Goal: Information Seeking & Learning: Compare options

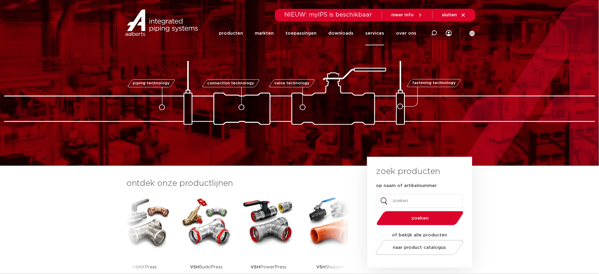
click at [374, 36] on link "services" at bounding box center [374, 33] width 19 height 24
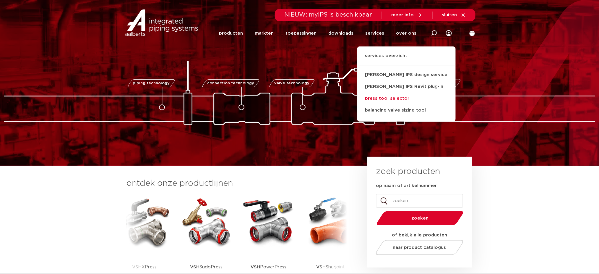
click at [405, 102] on link "press tool selector" at bounding box center [406, 98] width 98 height 12
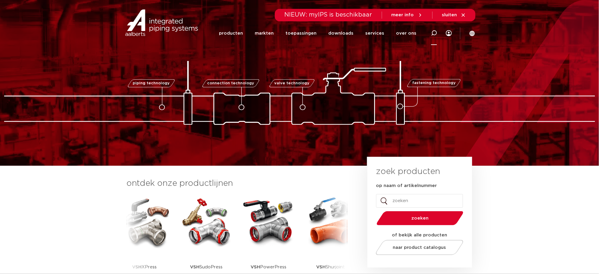
click at [434, 31] on icon at bounding box center [434, 33] width 6 height 6
type input "blue"
click button "Zoeken" at bounding box center [0, 0] width 0 height 0
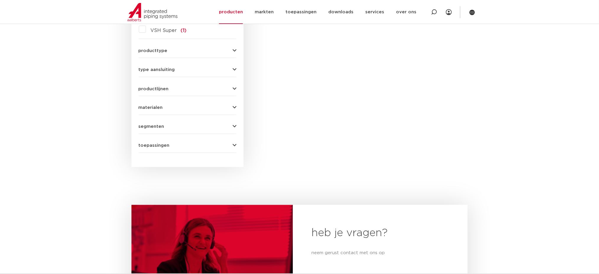
scroll to position [156, 0]
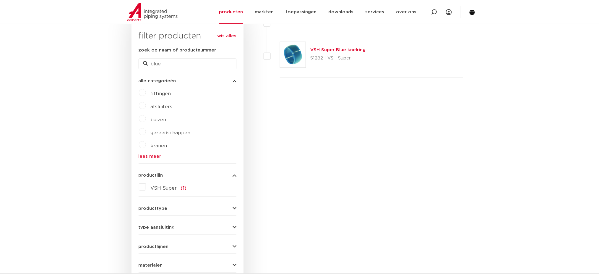
click at [297, 51] on img at bounding box center [292, 54] width 25 height 25
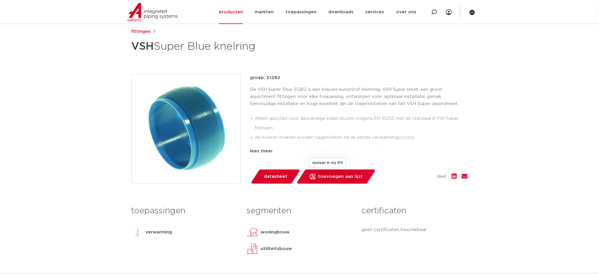
scroll to position [79, 0]
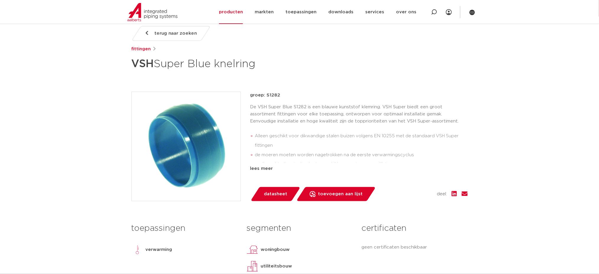
drag, startPoint x: 272, startPoint y: 56, endPoint x: 112, endPoint y: 56, distance: 159.3
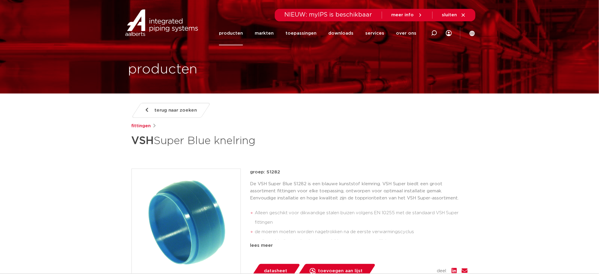
scroll to position [0, 0]
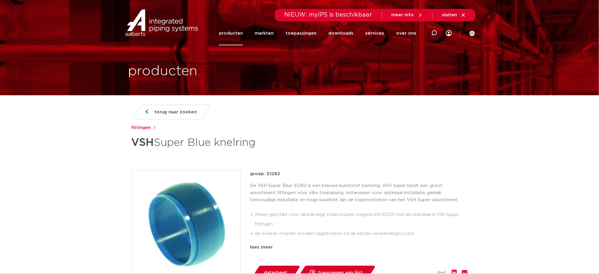
click at [246, 153] on div "terug naar zoeken fittingen VSH Super Blue knelring groep: S1282 Alleen geschik…" at bounding box center [300, 237] width 346 height 265
click at [238, 138] on h1 "VSH Super Blue knelring" at bounding box center [243, 143] width 222 height 18
copy h1 "knelring"
click at [437, 35] on icon at bounding box center [434, 33] width 6 height 6
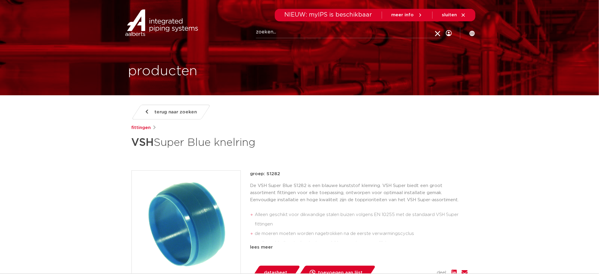
paste input "knelring"
type input "knelring"
click button "Zoeken" at bounding box center [0, 0] width 0 height 0
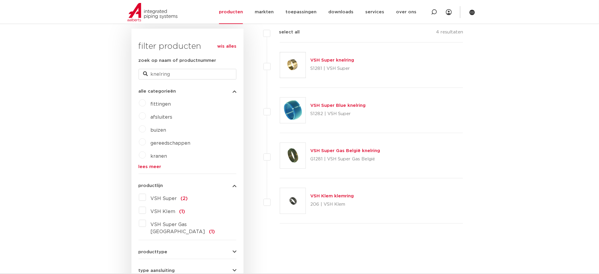
scroll to position [156, 0]
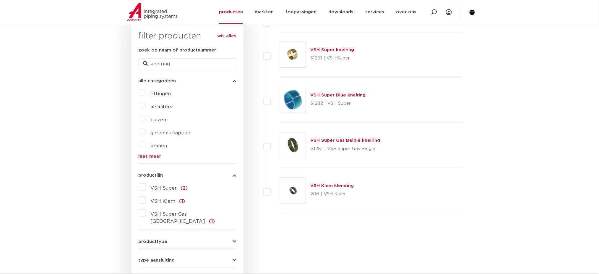
click at [325, 185] on link "VSH Klem klemring" at bounding box center [332, 185] width 43 height 4
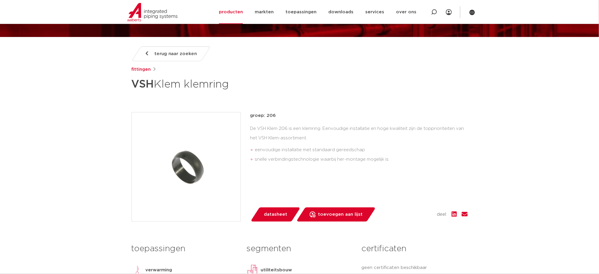
scroll to position [39, 0]
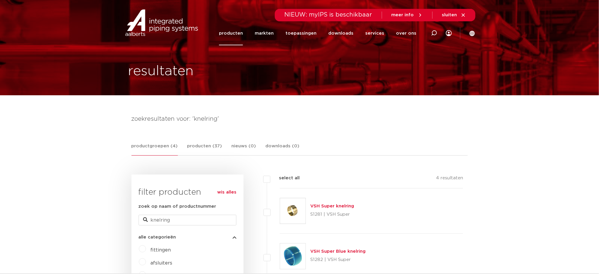
click at [235, 31] on link "producten" at bounding box center [231, 33] width 24 height 24
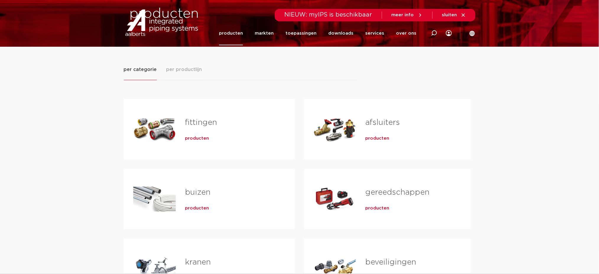
scroll to position [79, 0]
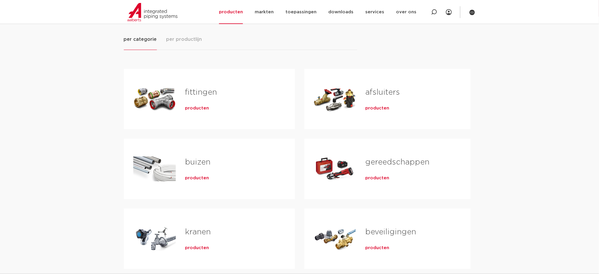
click at [204, 110] on span "producten" at bounding box center [197, 108] width 24 height 6
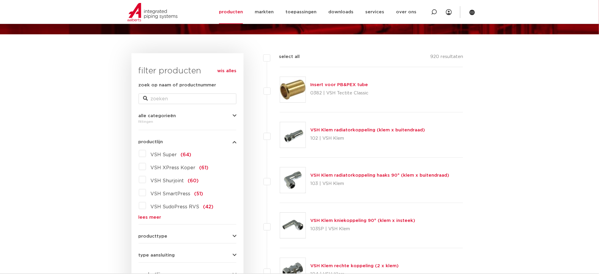
scroll to position [79, 0]
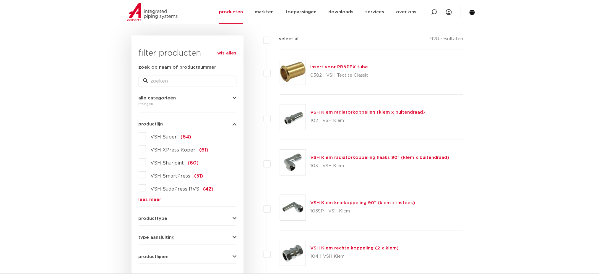
click at [151, 197] on link "lees meer" at bounding box center [188, 199] width 98 height 4
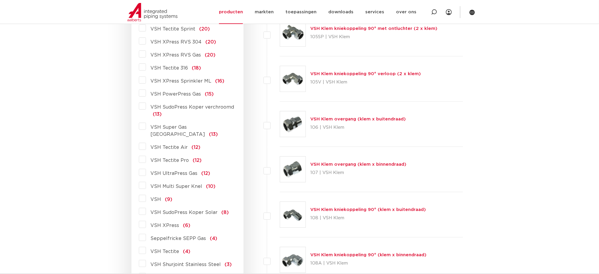
scroll to position [433, 0]
click at [179, 94] on span "VSH PowerPress Gas" at bounding box center [176, 94] width 51 height 5
click at [0, 0] on input "VSH PowerPress Gas (15)" at bounding box center [0, 0] width 0 height 0
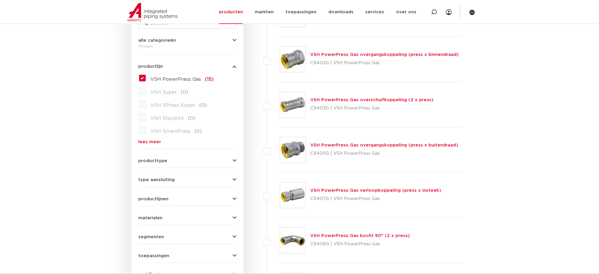
scroll to position [118, 0]
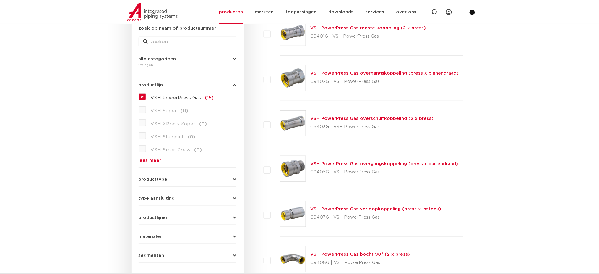
click at [155, 95] on span "VSH PowerPress Gas" at bounding box center [176, 97] width 51 height 5
click at [0, 0] on input "VSH PowerPress Gas (15)" at bounding box center [0, 0] width 0 height 0
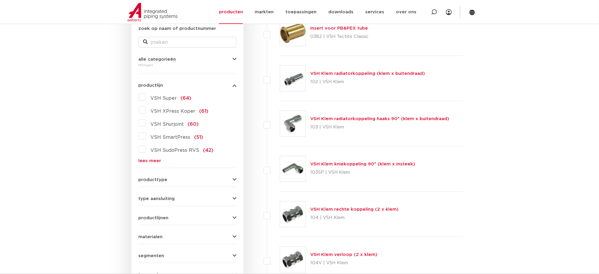
click at [145, 164] on form "zoek op naam of productnummer alle categorieën fittingen fittingen afsluiters b…" at bounding box center [188, 162] width 98 height 275
click at [148, 156] on div "VSH Super (64) VSH XPress Koper (61) VSH Shurjoint (60) VSH SmartPress (51) VSH…" at bounding box center [188, 127] width 98 height 71
click at [146, 162] on link "lees meer" at bounding box center [188, 160] width 98 height 4
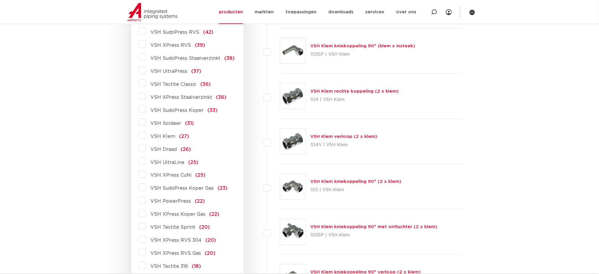
scroll to position [236, 0]
click at [169, 202] on span "VSH PowerPress" at bounding box center [171, 201] width 40 height 5
click at [0, 0] on input "VSH PowerPress (22)" at bounding box center [0, 0] width 0 height 0
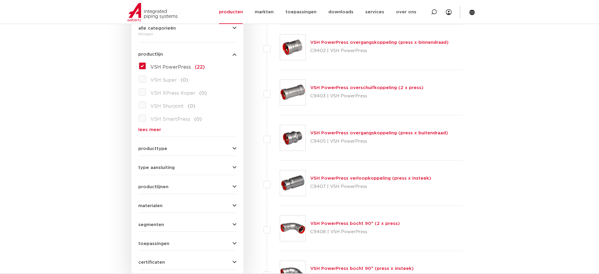
drag, startPoint x: 203, startPoint y: 155, endPoint x: 211, endPoint y: -23, distance: 178.9
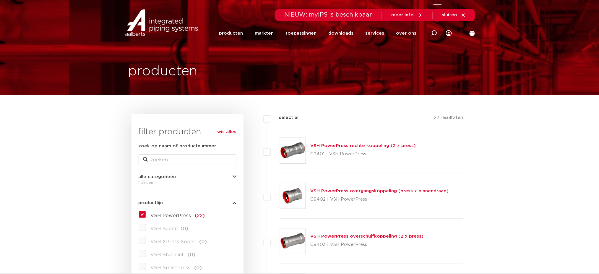
drag, startPoint x: 429, startPoint y: 30, endPoint x: 437, endPoint y: 33, distance: 8.4
click at [437, 33] on div at bounding box center [434, 33] width 24 height 24
type input "overgang"
click button "Zoeken" at bounding box center [0, 0] width 0 height 0
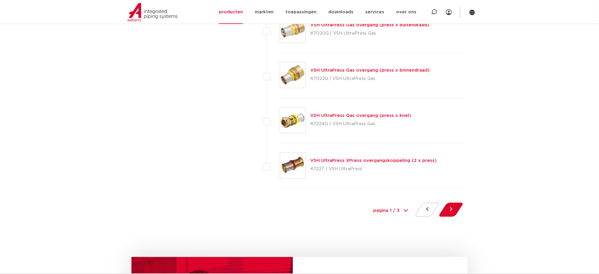
scroll to position [2719, 0]
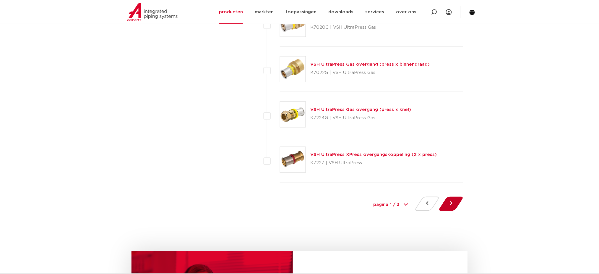
click at [452, 204] on button at bounding box center [451, 204] width 17 height 14
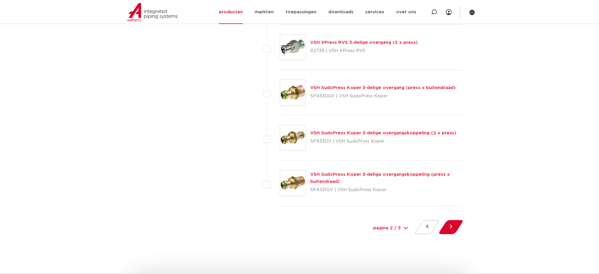
scroll to position [2719, 0]
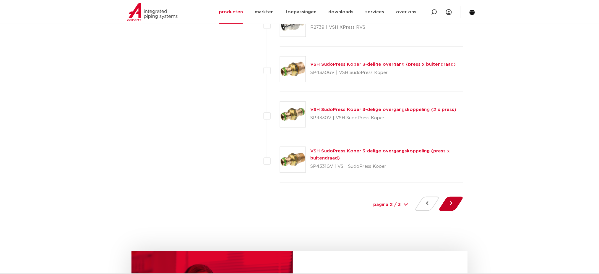
click at [455, 207] on button at bounding box center [451, 204] width 17 height 14
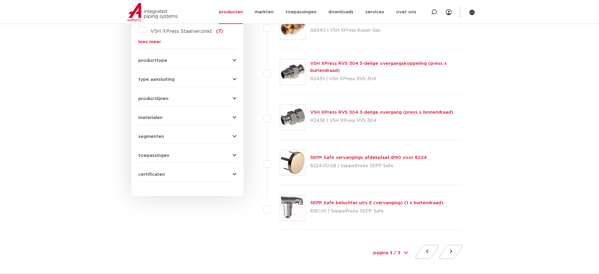
scroll to position [394, 0]
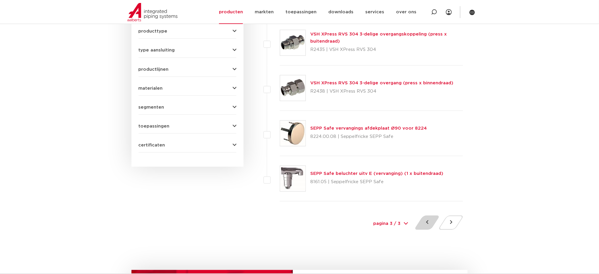
click at [424, 224] on button at bounding box center [427, 222] width 17 height 14
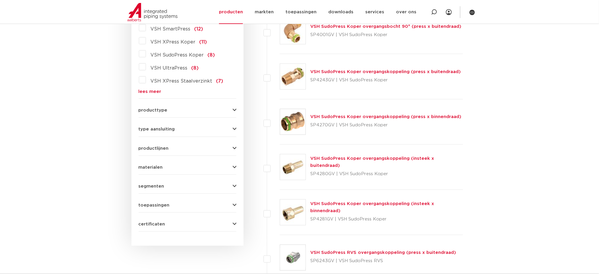
scroll to position [315, 0]
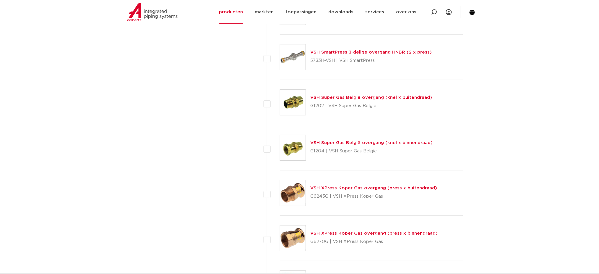
drag, startPoint x: 484, startPoint y: 196, endPoint x: 473, endPoint y: 272, distance: 77.3
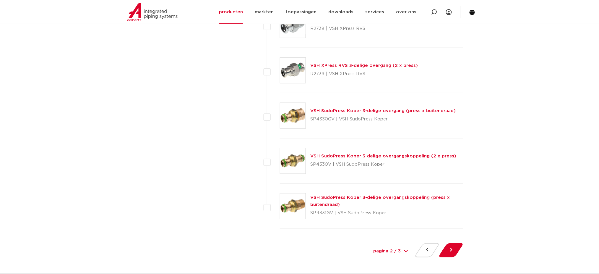
scroll to position [2699, 0]
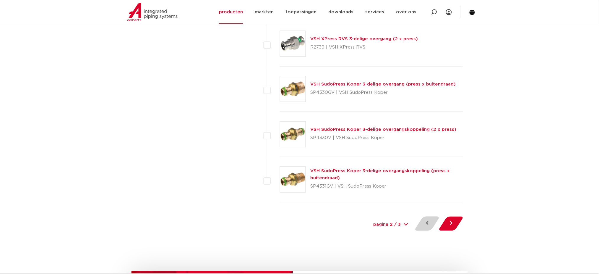
click at [426, 227] on button at bounding box center [427, 223] width 17 height 14
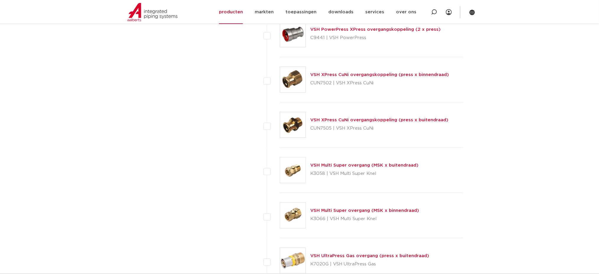
scroll to position [2324, 0]
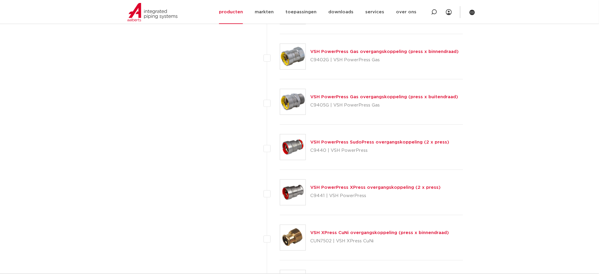
click at [289, 191] on img at bounding box center [292, 191] width 25 height 25
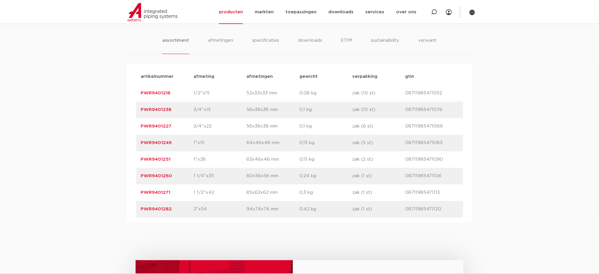
scroll to position [394, 0]
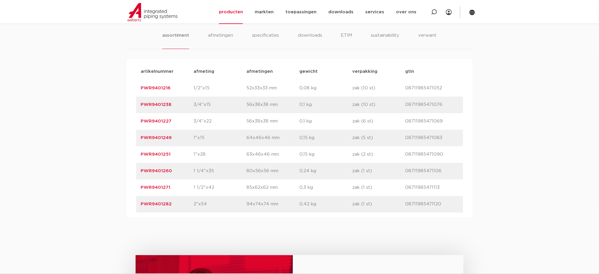
click at [154, 169] on link "PWR9401260" at bounding box center [156, 171] width 31 height 4
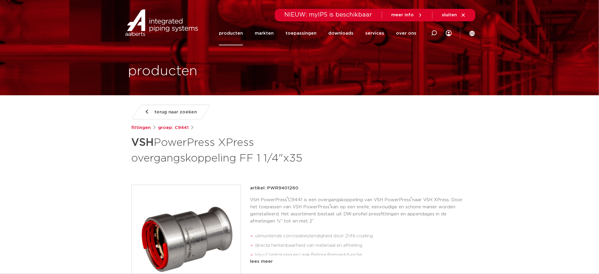
drag, startPoint x: 300, startPoint y: 187, endPoint x: 296, endPoint y: 187, distance: 3.3
click at [299, 187] on div "artikel: PWR9401260" at bounding box center [358, 187] width 217 height 7
click at [288, 187] on p "artikel: PWR9401260" at bounding box center [274, 187] width 48 height 7
copy p "PWR9401260"
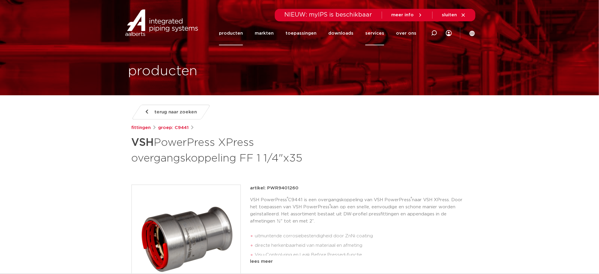
click at [371, 35] on link "services" at bounding box center [374, 33] width 19 height 24
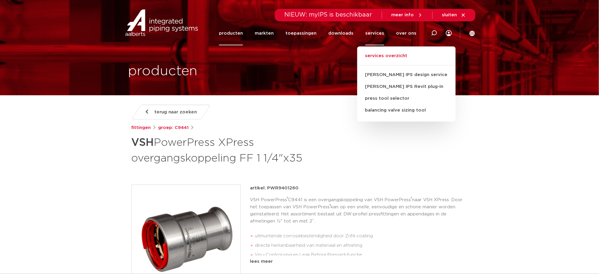
click at [391, 60] on link "services overzicht" at bounding box center [406, 58] width 98 height 13
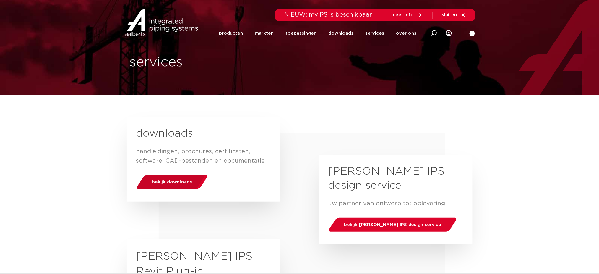
click at [194, 186] on div "bekijk downloads" at bounding box center [171, 181] width 75 height 15
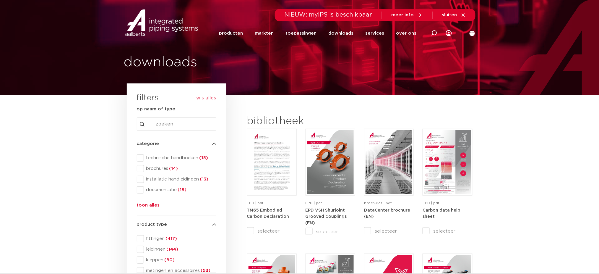
click at [180, 153] on div "categorie categorie technische handboeken (15) brochures (14) installatie handl…" at bounding box center [176, 175] width 79 height 71
click at [177, 159] on span "technische handboeken (15)" at bounding box center [180, 158] width 72 height 6
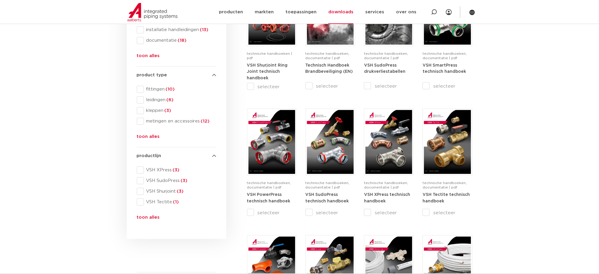
scroll to position [158, 0]
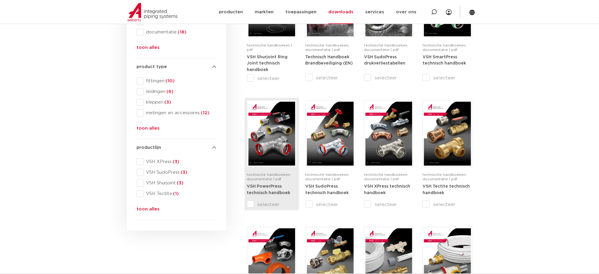
click at [269, 147] on img at bounding box center [272, 134] width 47 height 64
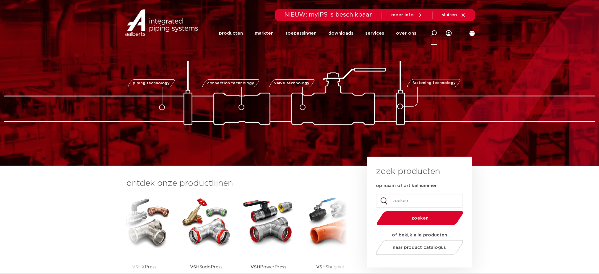
click at [434, 30] on icon at bounding box center [434, 33] width 7 height 7
paste input "0606144"
type input "0606144"
click button "Zoeken" at bounding box center [0, 0] width 0 height 0
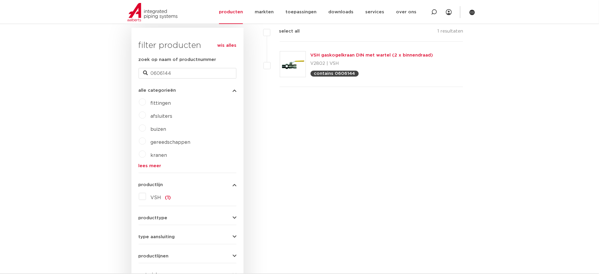
scroll to position [98, 0]
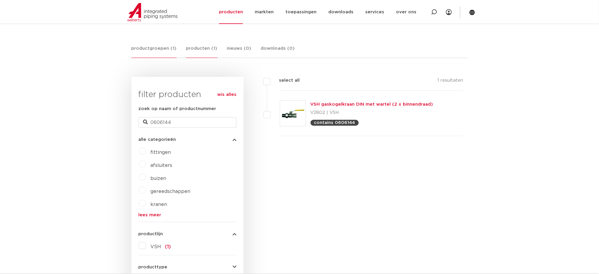
click at [189, 47] on link "producten (1)" at bounding box center [201, 51] width 31 height 13
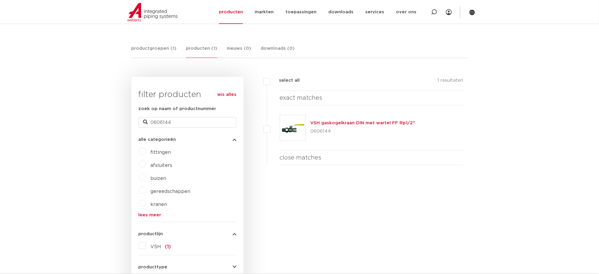
click at [329, 165] on div "filters select all 1 resultaten exact matches VSH gaskogelkraan DIN met wartel …" at bounding box center [355, 128] width 215 height 102
click at [348, 122] on link "VSH gaskogelkraan DIN met wartel FF Rp1/2"" at bounding box center [363, 123] width 105 height 4
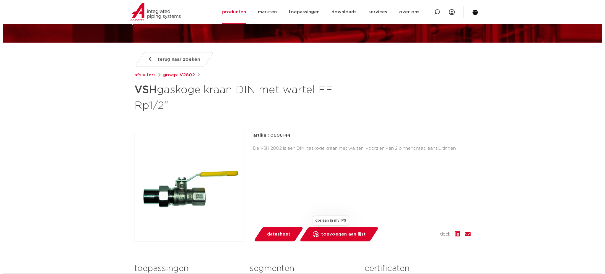
scroll to position [39, 0]
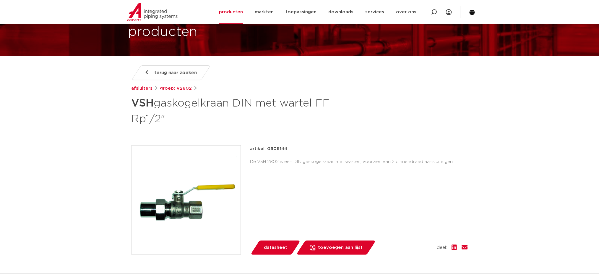
click at [221, 210] on img at bounding box center [186, 199] width 109 height 109
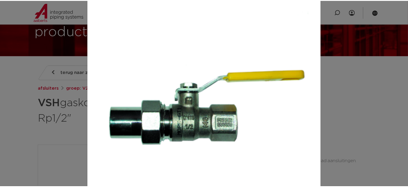
scroll to position [12, 0]
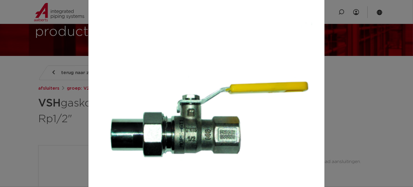
click at [41, 118] on div at bounding box center [206, 93] width 413 height 187
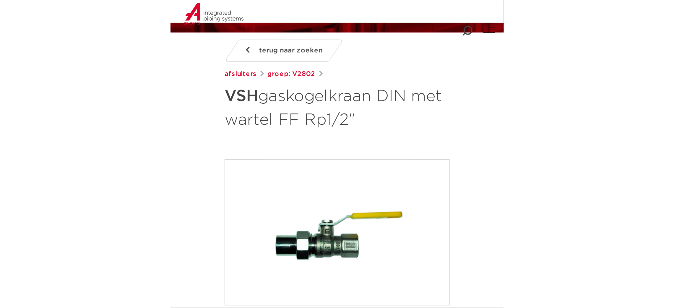
scroll to position [74, 0]
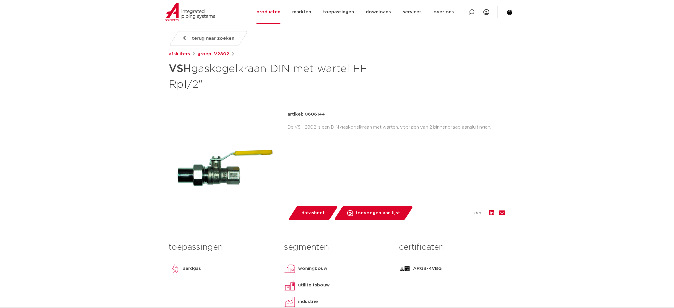
click at [405, 112] on div "artikel: 0606144" at bounding box center [396, 114] width 217 height 7
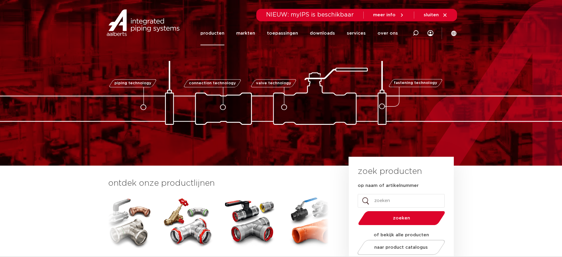
click at [221, 29] on link "producten" at bounding box center [212, 33] width 24 height 24
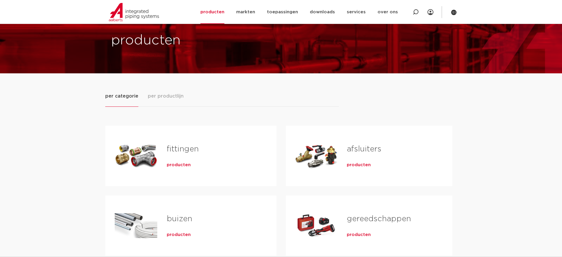
scroll to position [74, 0]
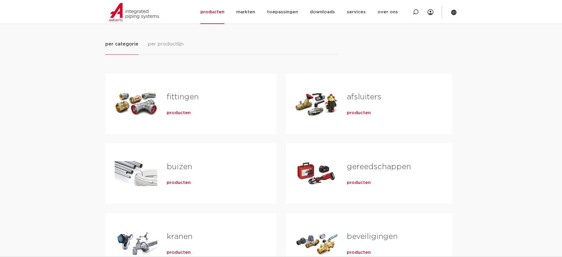
click at [366, 113] on span "producten" at bounding box center [359, 113] width 24 height 6
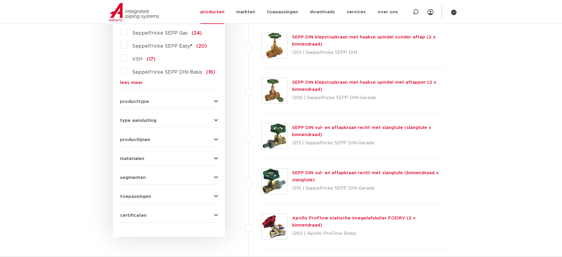
scroll to position [208, 0]
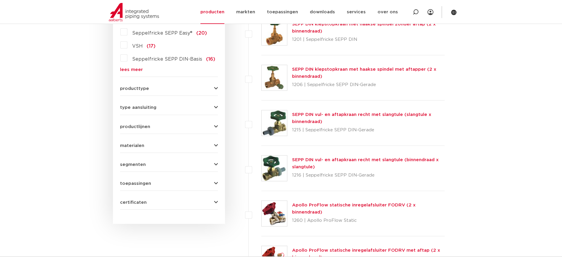
click at [155, 179] on div "toepassingen drinkwater (155) verwarming (119) koeling (108) perslucht (72) aar…" at bounding box center [169, 180] width 98 height 9
click at [200, 183] on button "toepassingen" at bounding box center [169, 183] width 98 height 4
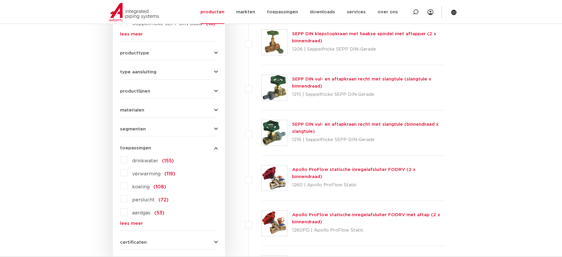
scroll to position [245, 0]
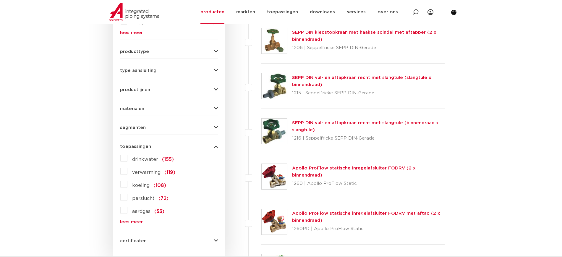
click at [140, 210] on span "aardgas" at bounding box center [141, 211] width 18 height 5
click at [0, 0] on input "aardgas (53)" at bounding box center [0, 0] width 0 height 0
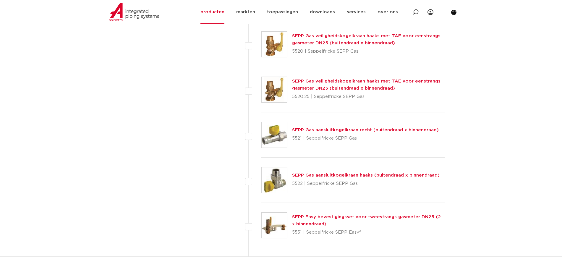
scroll to position [1464, 0]
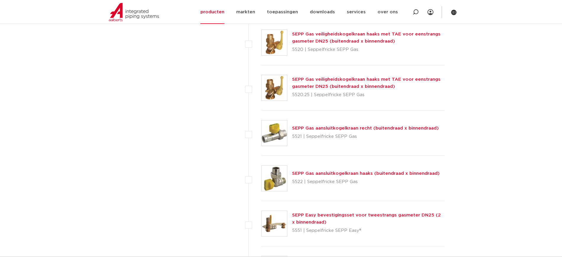
click at [276, 145] on img at bounding box center [274, 132] width 25 height 25
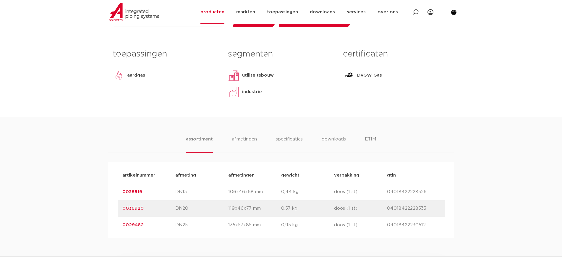
scroll to position [259, 0]
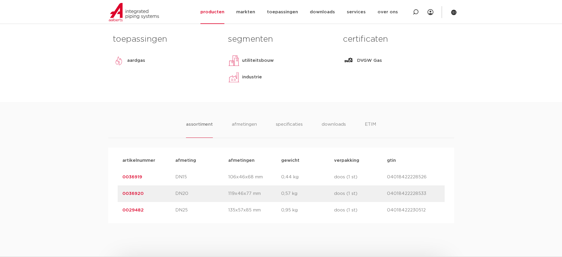
click at [127, 176] on link "0036919" at bounding box center [132, 177] width 20 height 4
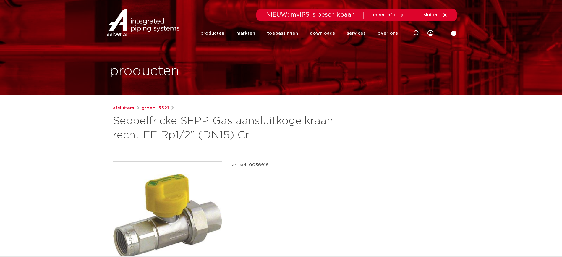
click at [258, 163] on p "artikel: 0036919" at bounding box center [250, 164] width 37 height 7
copy p "0036919"
drag, startPoint x: 273, startPoint y: 135, endPoint x: 99, endPoint y: 118, distance: 174.8
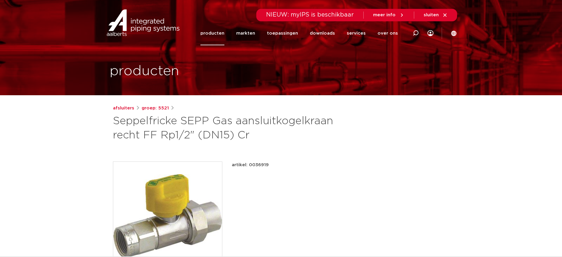
copy h1 "Seppelfricke SEPP Gas aansluitkogelkraan recht FF Rp1/2" (DN15) Cr"
drag, startPoint x: 321, startPoint y: 121, endPoint x: 312, endPoint y: 122, distance: 8.9
click at [320, 121] on h1 "Seppelfricke SEPP Gas aansluitkogelkraan recht FF Rp1/2" (DN15) Cr" at bounding box center [224, 128] width 222 height 28
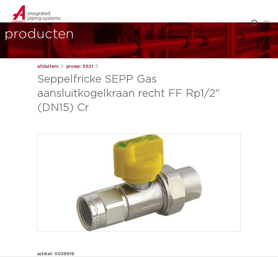
click at [137, 97] on h1 "Seppelfricke SEPP Gas aansluitkogelkraan recht FF Rp1/2" (DN15) Cr" at bounding box center [138, 93] width 203 height 43
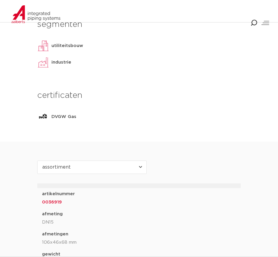
scroll to position [402, 0]
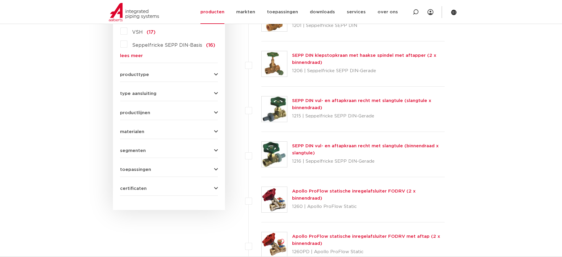
scroll to position [222, 0]
click at [163, 163] on div "toepassingen drinkwater (155) verwarming (119) koeling (108) perslucht (72) aar…" at bounding box center [169, 167] width 98 height 9
click at [164, 168] on button "toepassingen" at bounding box center [169, 170] width 98 height 4
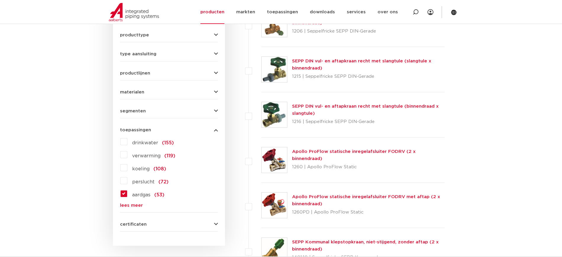
scroll to position [296, 0]
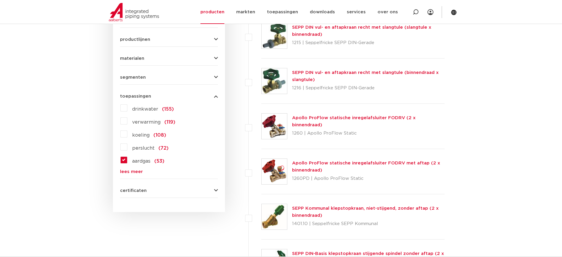
click at [144, 162] on span "aardgas" at bounding box center [141, 161] width 18 height 5
click at [0, 0] on input "aardgas (53)" at bounding box center [0, 0] width 0 height 0
click at [144, 162] on span "aardgas" at bounding box center [141, 161] width 18 height 5
click at [0, 0] on input "aardgas (53)" at bounding box center [0, 0] width 0 height 0
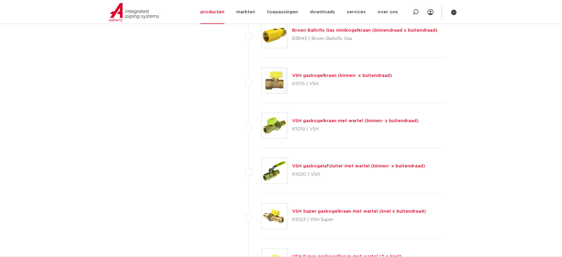
scroll to position [2105, 0]
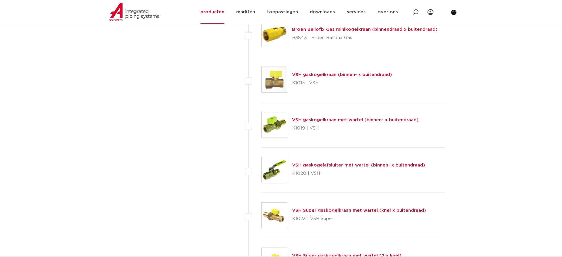
click at [277, 127] on img at bounding box center [274, 124] width 25 height 25
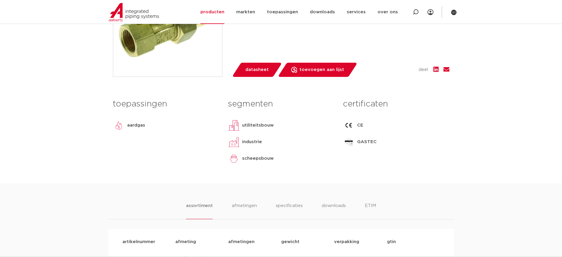
scroll to position [222, 0]
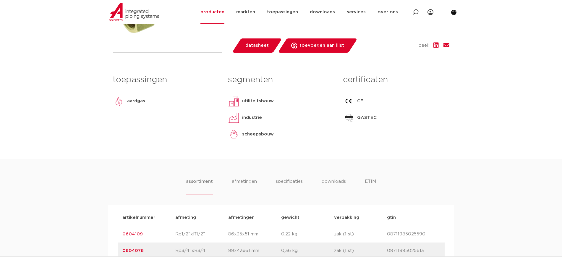
drag, startPoint x: 151, startPoint y: 229, endPoint x: 119, endPoint y: 231, distance: 32.3
click at [119, 231] on div "artikelnummer 0604109 afmeting Rp1/2"xR1/2" afmetingen 86x35x51 mm gewicht 0,22…" at bounding box center [281, 234] width 327 height 17
copy link "0604109"
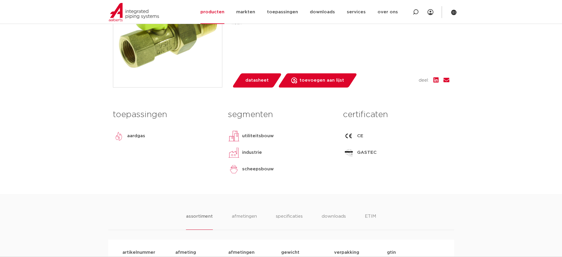
scroll to position [332, 0]
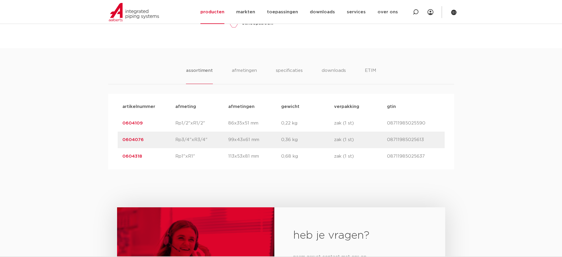
click at [137, 125] on link "0604109" at bounding box center [132, 123] width 20 height 4
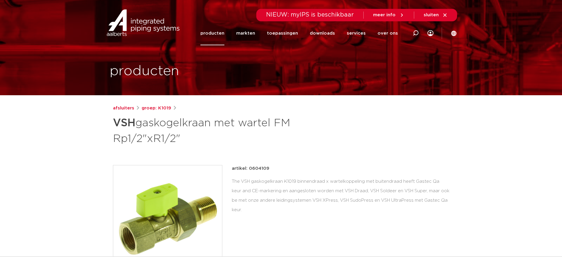
drag, startPoint x: 212, startPoint y: 135, endPoint x: 85, endPoint y: 121, distance: 128.7
copy h1 "VSH gaskogelkraan met wartel FM Rp1/2"xR1/2""
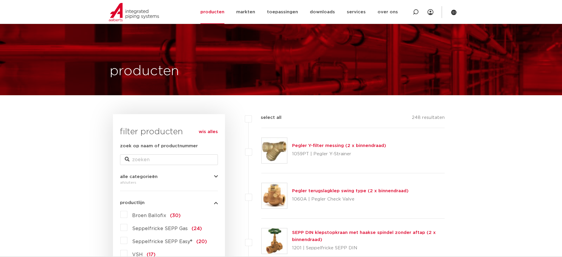
drag, startPoint x: 167, startPoint y: 111, endPoint x: 173, endPoint y: 65, distance: 45.9
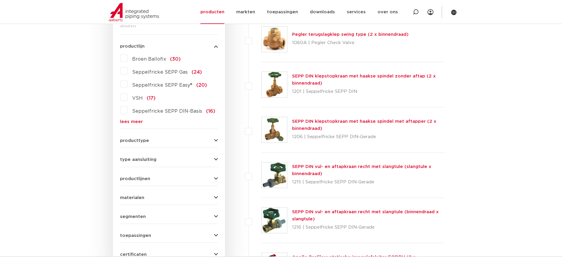
scroll to position [185, 0]
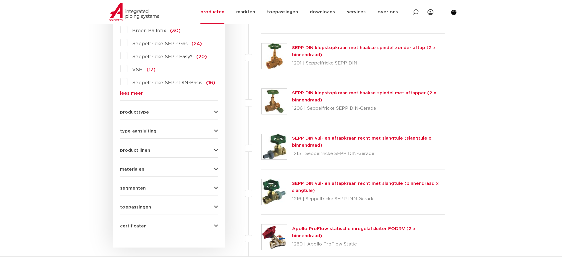
click at [141, 207] on span "toepassingen" at bounding box center [135, 207] width 31 height 4
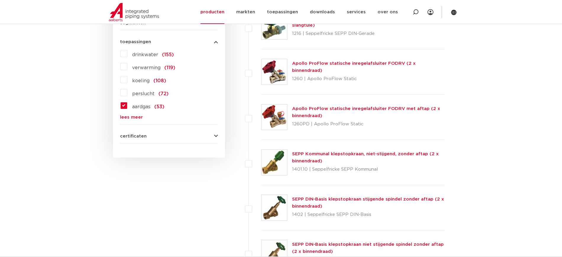
scroll to position [369, 0]
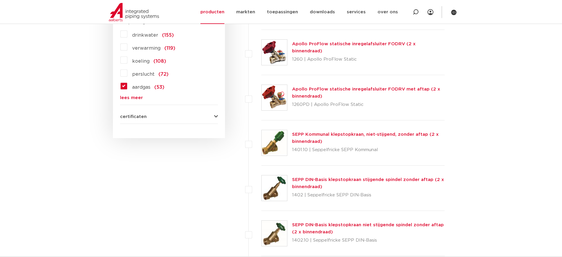
click at [145, 87] on span "aardgas" at bounding box center [141, 87] width 18 height 5
click at [0, 0] on input "aardgas (53)" at bounding box center [0, 0] width 0 height 0
click at [145, 87] on span "aardgas" at bounding box center [141, 87] width 18 height 5
click at [0, 0] on input "aardgas (53)" at bounding box center [0, 0] width 0 height 0
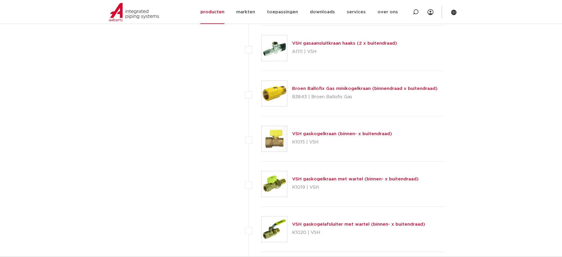
scroll to position [2105, 0]
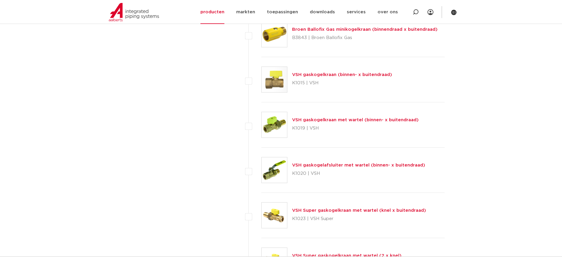
click at [265, 165] on img at bounding box center [274, 169] width 25 height 25
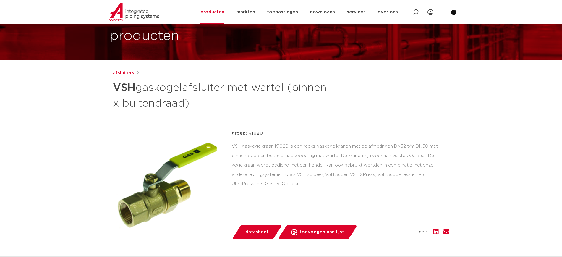
scroll to position [37, 0]
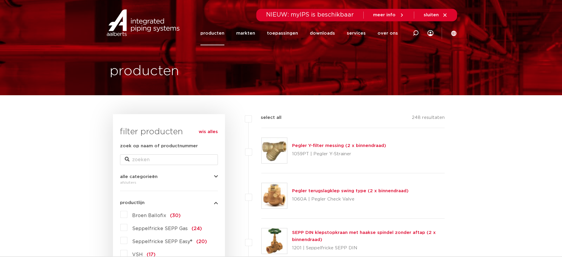
drag, startPoint x: 189, startPoint y: 170, endPoint x: 211, endPoint y: 52, distance: 119.9
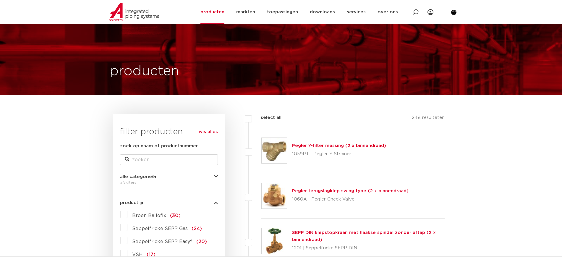
scroll to position [222, 0]
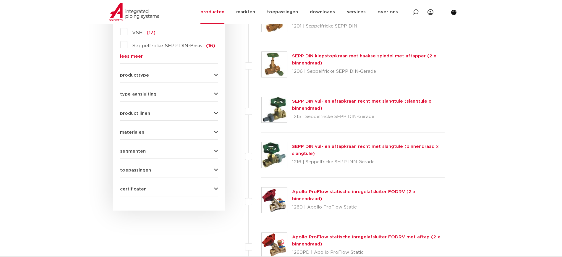
click at [142, 172] on span "toepassingen" at bounding box center [135, 170] width 31 height 4
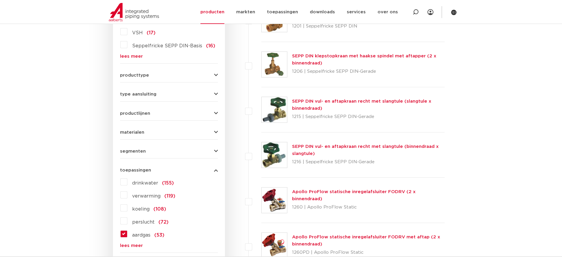
click at [145, 234] on span "aardgas" at bounding box center [141, 235] width 18 height 5
click at [0, 0] on input "aardgas (53)" at bounding box center [0, 0] width 0 height 0
click at [145, 234] on span "aardgas" at bounding box center [141, 235] width 18 height 5
click at [0, 0] on input "aardgas (53)" at bounding box center [0, 0] width 0 height 0
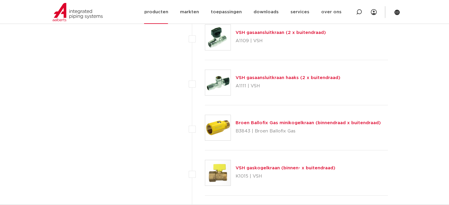
scroll to position [1965, 0]
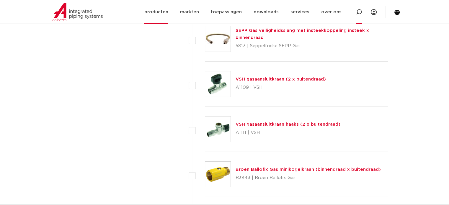
click at [358, 14] on icon at bounding box center [359, 12] width 7 height 7
type input "draad"
click button "Zoeken" at bounding box center [0, 0] width 0 height 0
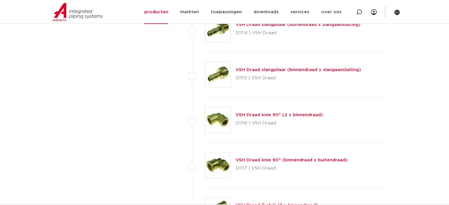
scroll to position [107, 0]
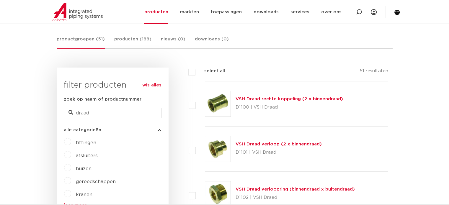
drag, startPoint x: 170, startPoint y: 137, endPoint x: 173, endPoint y: 27, distance: 109.7
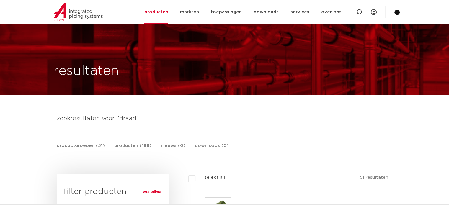
scroll to position [148, 0]
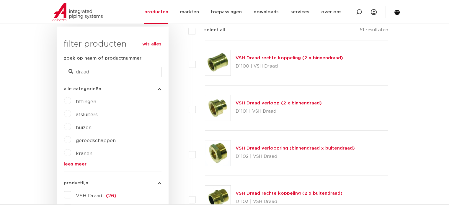
click at [203, 64] on li "VSH Draad rechte koppeling (2 x binnendraad) D1100 | VSH Draad" at bounding box center [290, 62] width 197 height 45
click at [225, 64] on img at bounding box center [217, 62] width 25 height 25
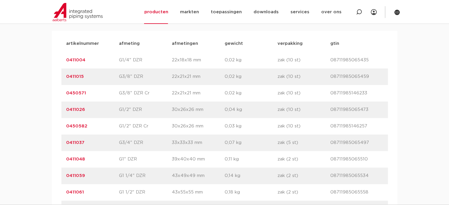
scroll to position [414, 0]
click at [99, 113] on p "0411026" at bounding box center [92, 111] width 53 height 7
drag, startPoint x: 100, startPoint y: 112, endPoint x: 58, endPoint y: 112, distance: 42.8
click at [58, 112] on div "artikelnummer afmeting [GEOGRAPHIC_DATA] gewicht verpakking gtin artikelnummer …" at bounding box center [225, 127] width 346 height 191
click at [80, 111] on link "0411026" at bounding box center [75, 111] width 19 height 4
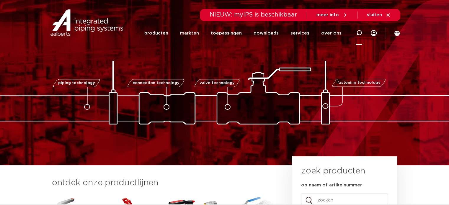
click at [357, 33] on icon at bounding box center [359, 33] width 6 height 6
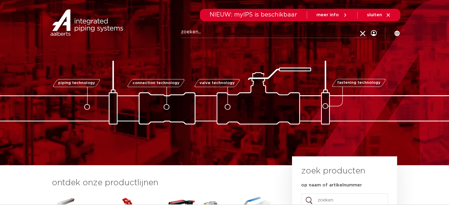
paste input "0604109"
type input "0604109"
click button "Zoeken" at bounding box center [0, 0] width 0 height 0
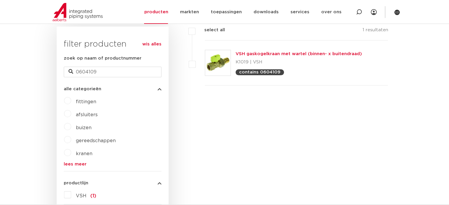
scroll to position [148, 0]
click at [219, 50] on img at bounding box center [217, 62] width 25 height 25
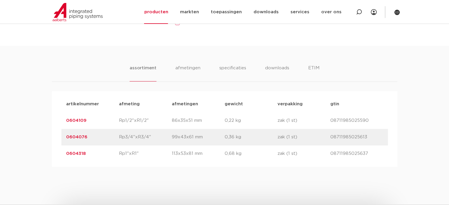
scroll to position [355, 0]
click at [76, 119] on link "0604109" at bounding box center [76, 120] width 20 height 4
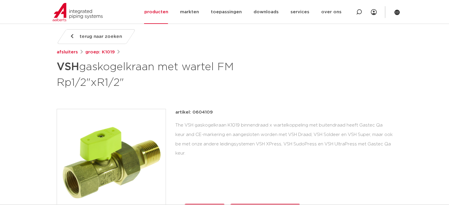
scroll to position [89, 0]
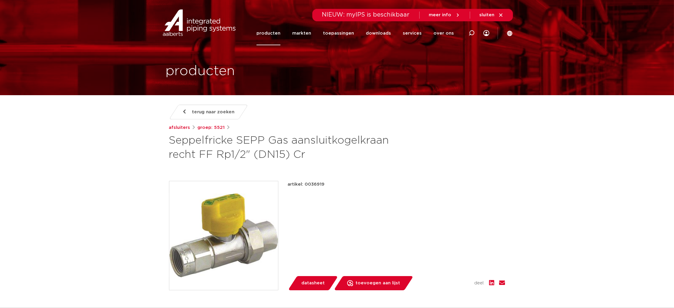
click at [318, 178] on div "terug naar zoeken afsluiters groep: 5521 Seppelfricke SEPP Gas aansluitkogelkra…" at bounding box center [337, 242] width 346 height 275
click at [318, 184] on p "artikel: 0036919" at bounding box center [306, 184] width 37 height 7
copy p "0036919"
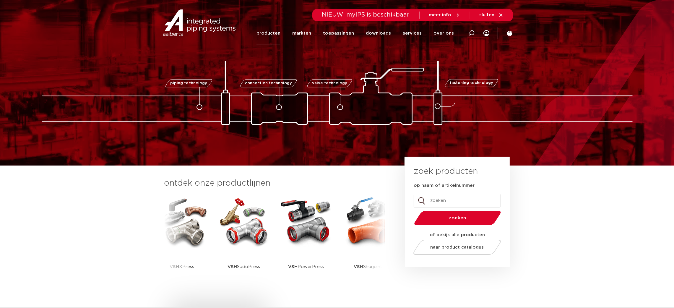
click at [273, 36] on link "producten" at bounding box center [269, 33] width 24 height 24
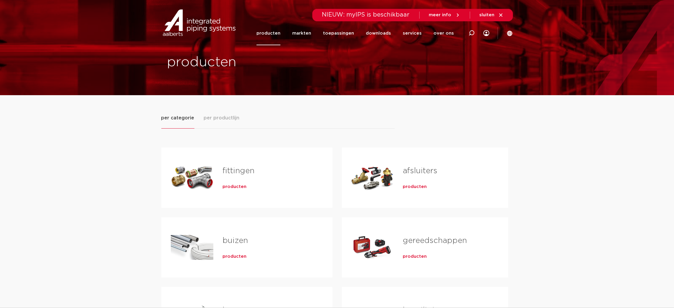
click at [241, 177] on h2 "fittingen" at bounding box center [268, 172] width 91 height 14
click at [237, 189] on span "producten" at bounding box center [235, 187] width 24 height 6
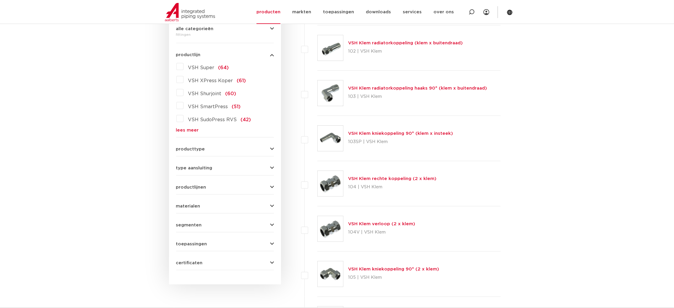
scroll to position [148, 0]
